Goal: Information Seeking & Learning: Learn about a topic

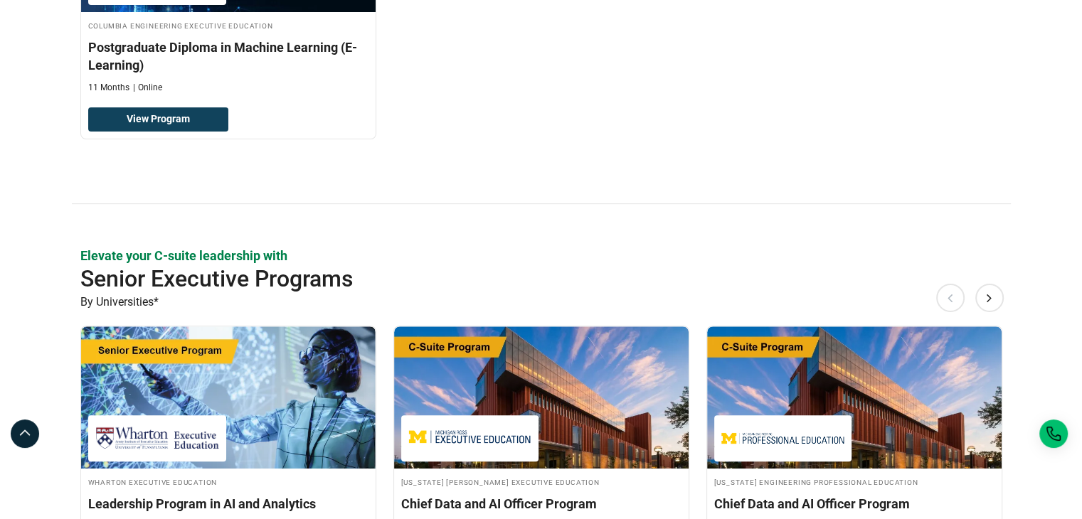
scroll to position [427, 0]
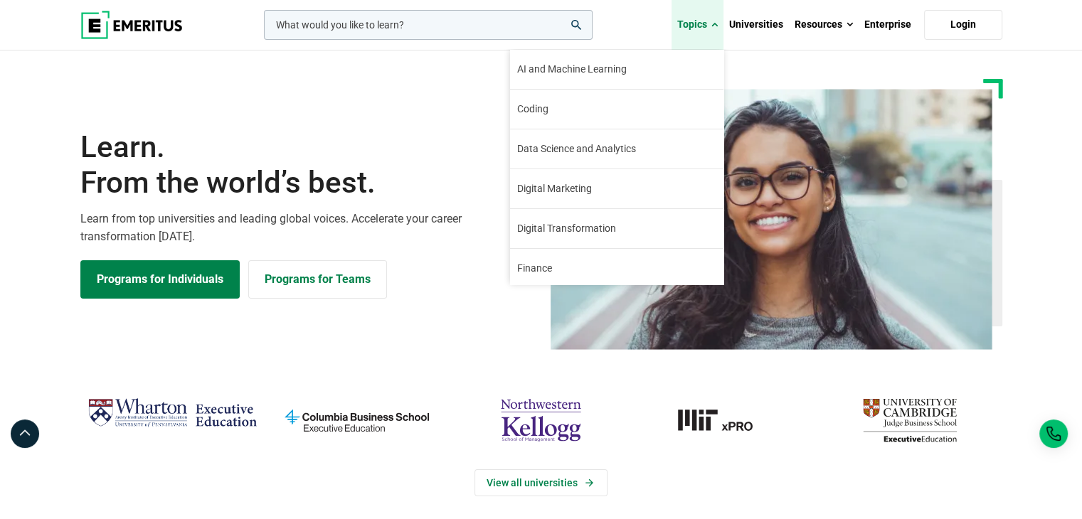
click at [708, 14] on link "Topics" at bounding box center [698, 25] width 52 height 50
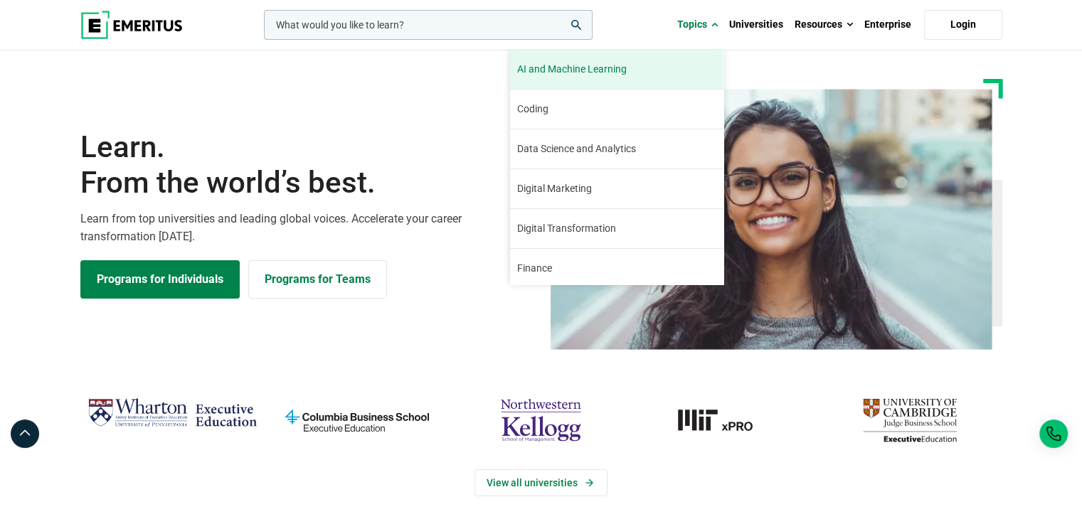
click at [541, 66] on span "AI and Machine Learning" at bounding box center [572, 69] width 110 height 15
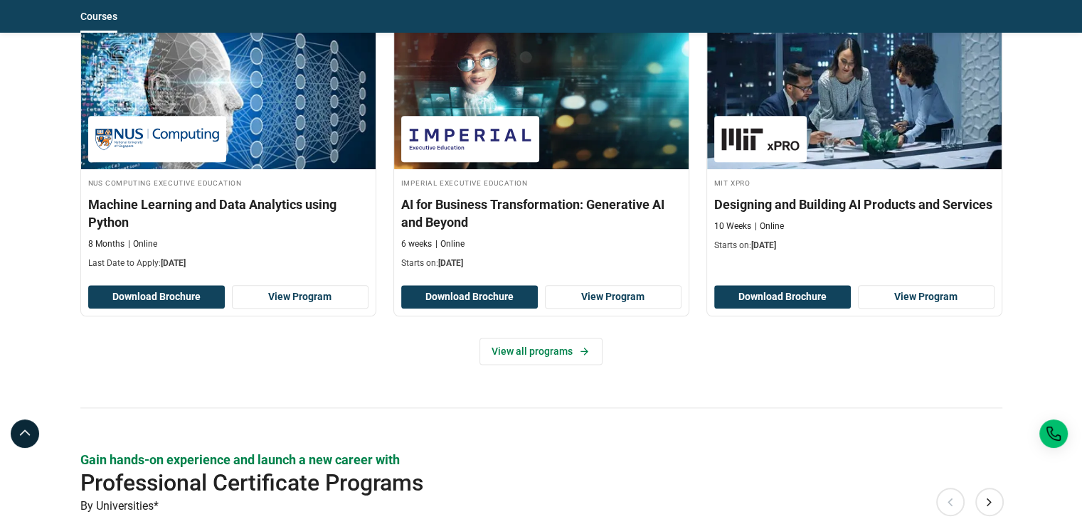
scroll to position [1708, 0]
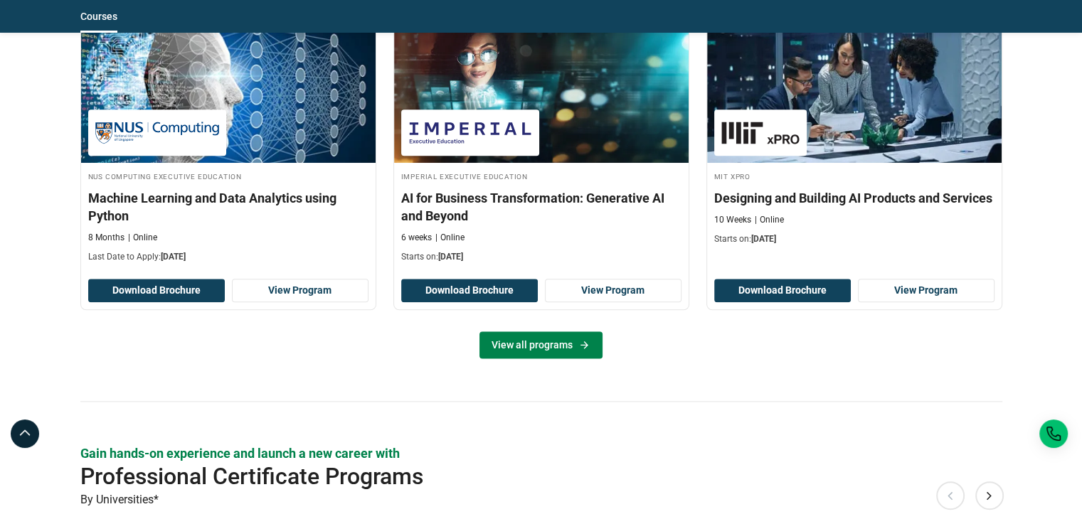
click at [549, 345] on link "View all programs" at bounding box center [541, 345] width 123 height 27
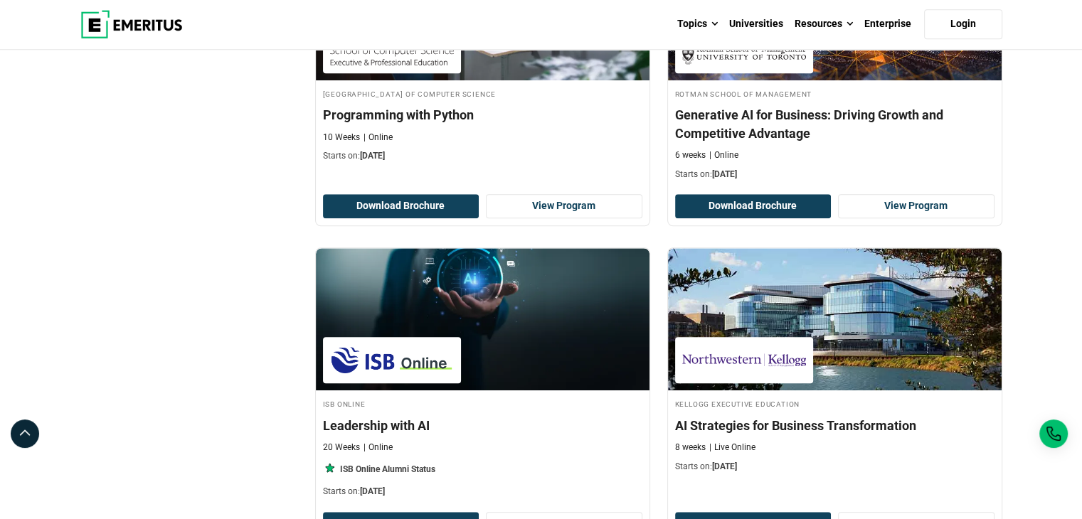
scroll to position [1352, 0]
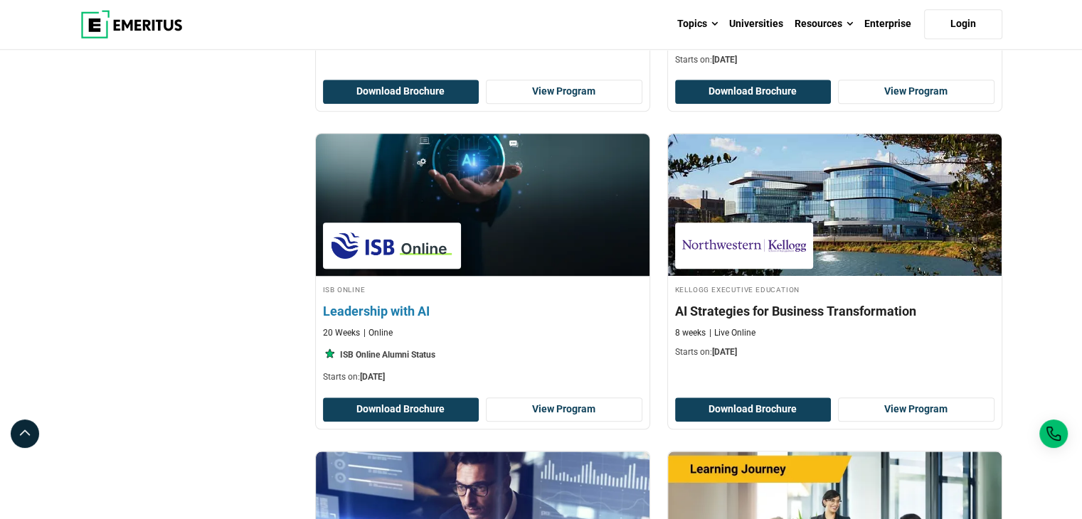
click at [546, 296] on div "ISB Online Leadership with AI 20 Weeks Online ISB Online Alumni Status Starts o…" at bounding box center [483, 333] width 334 height 100
